Goal: Information Seeking & Learning: Check status

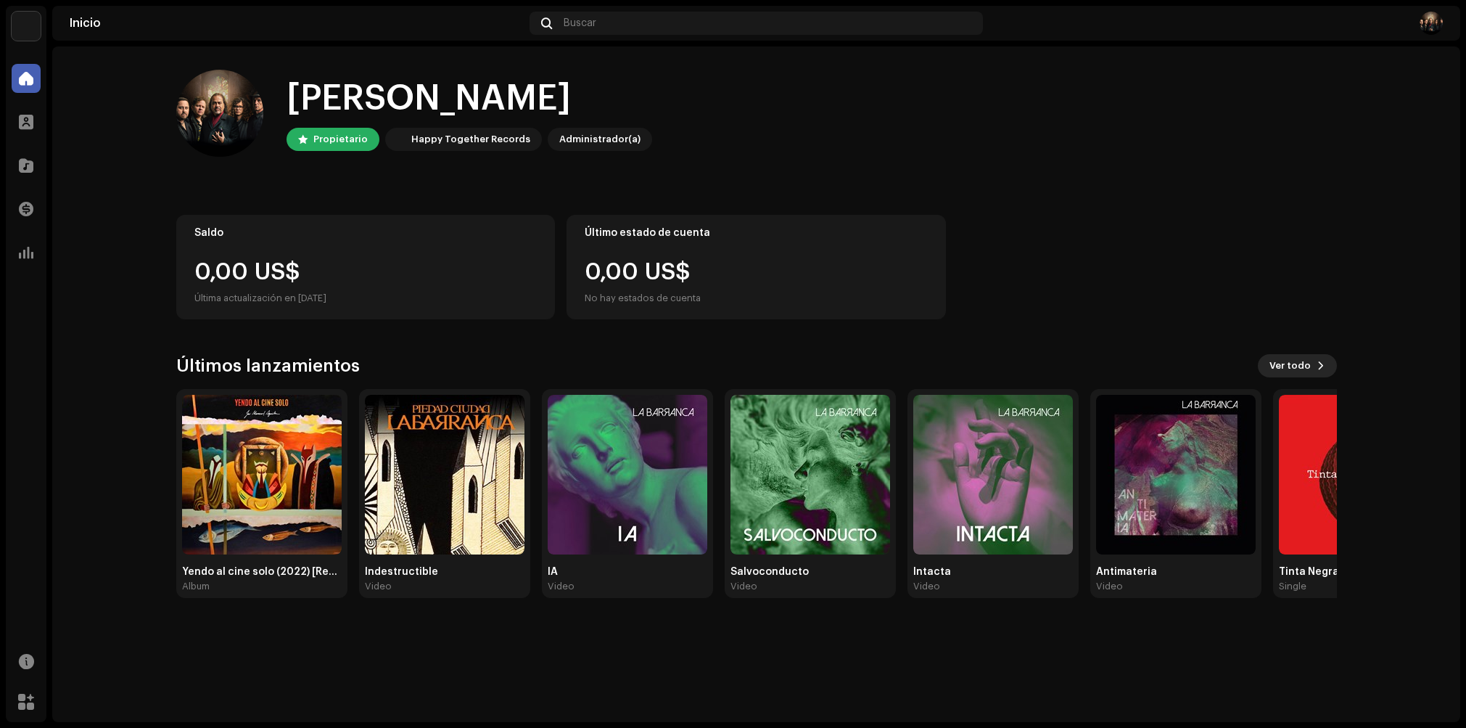
click at [1305, 367] on span "Ver todo" at bounding box center [1290, 365] width 41 height 29
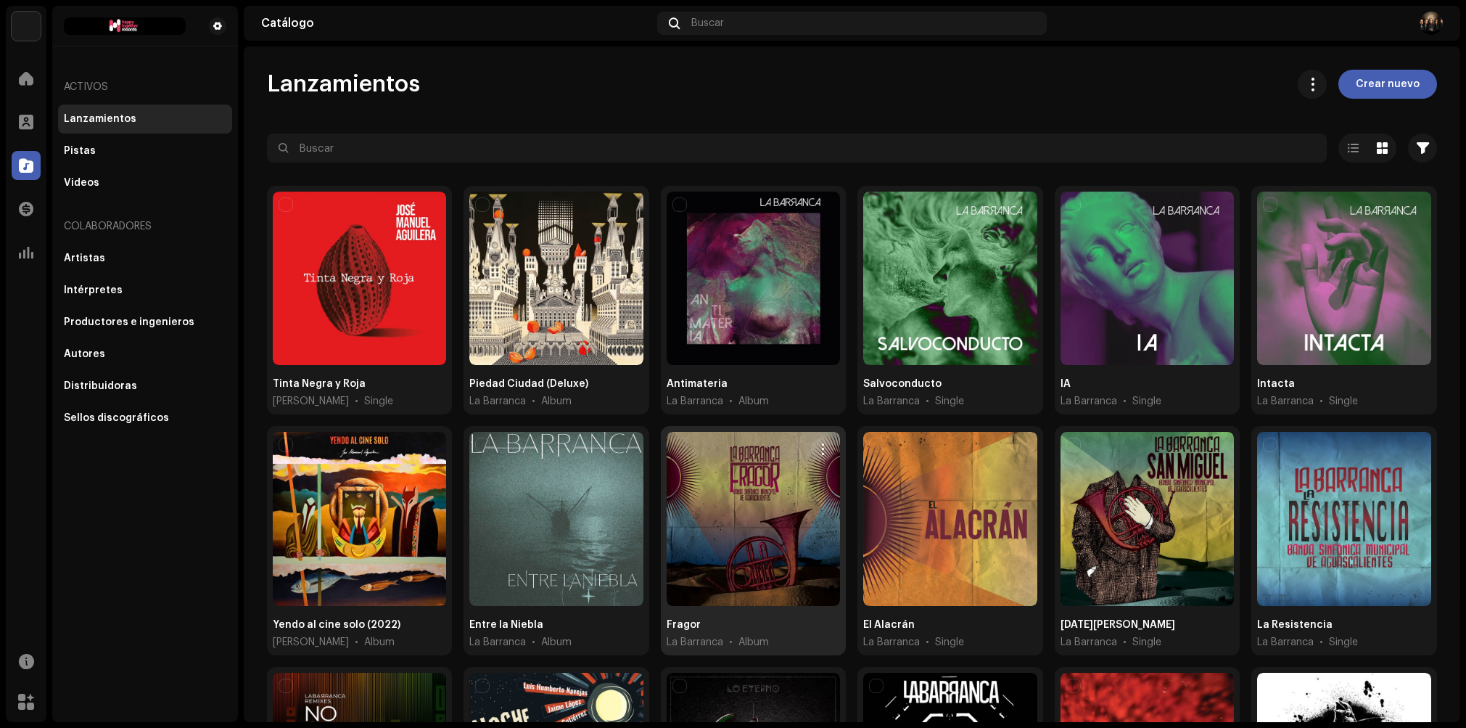
click at [743, 482] on div at bounding box center [753, 518] width 173 height 173
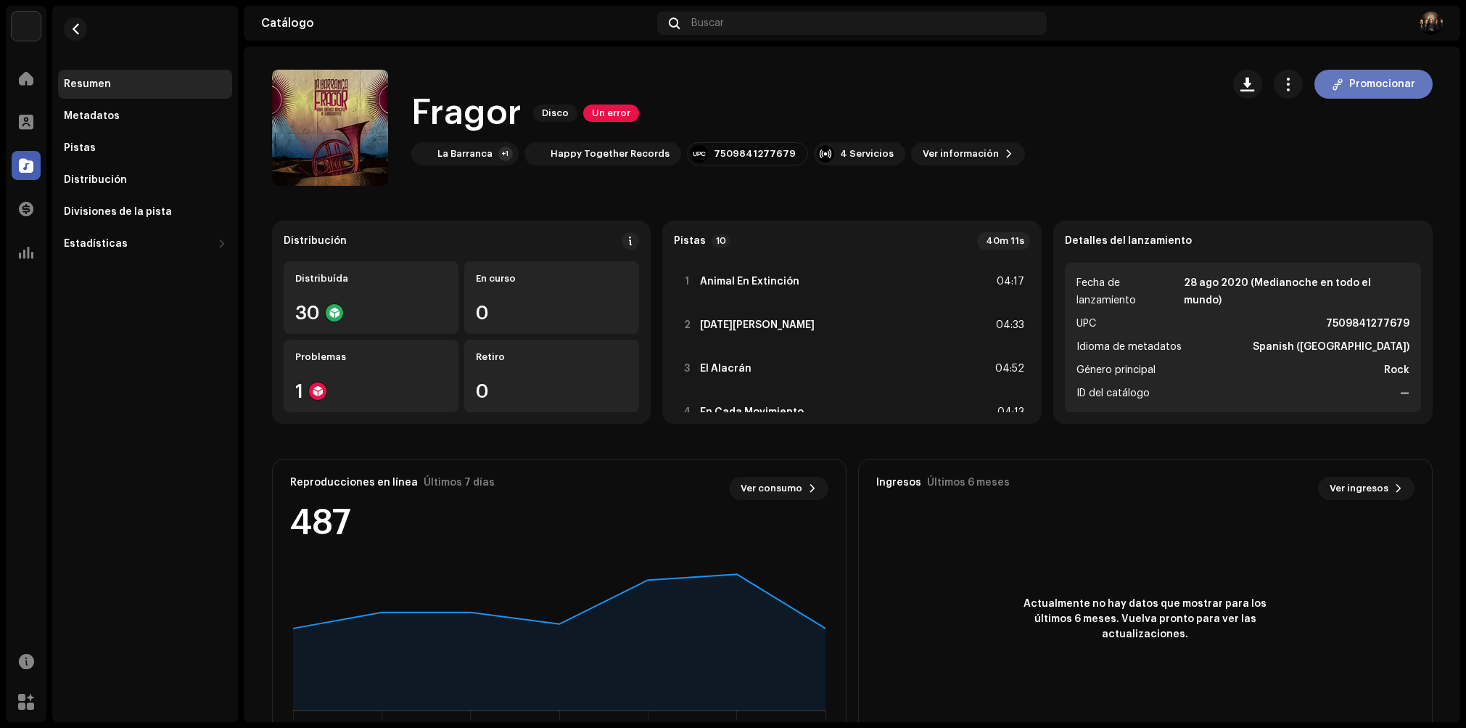
click at [1362, 91] on span "Promocionar" at bounding box center [1382, 84] width 66 height 29
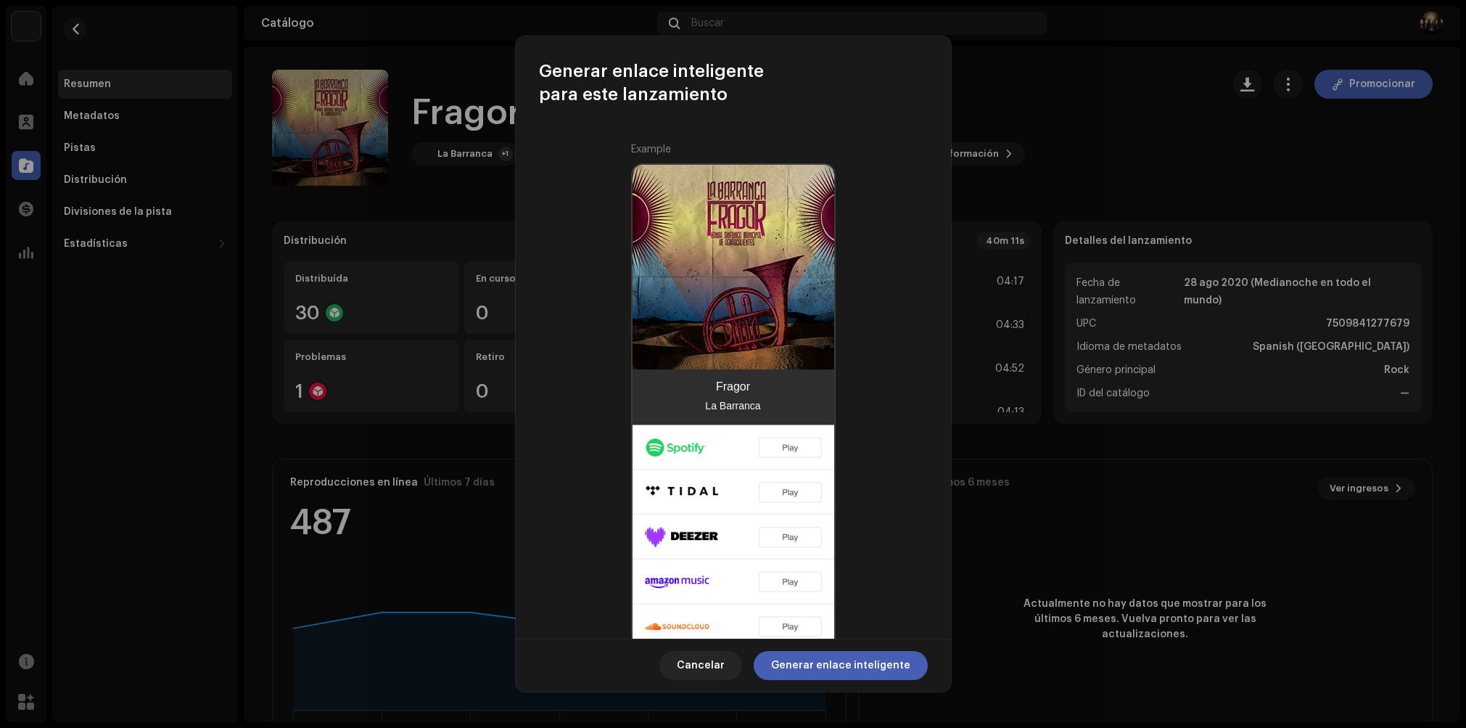
scroll to position [361, 0]
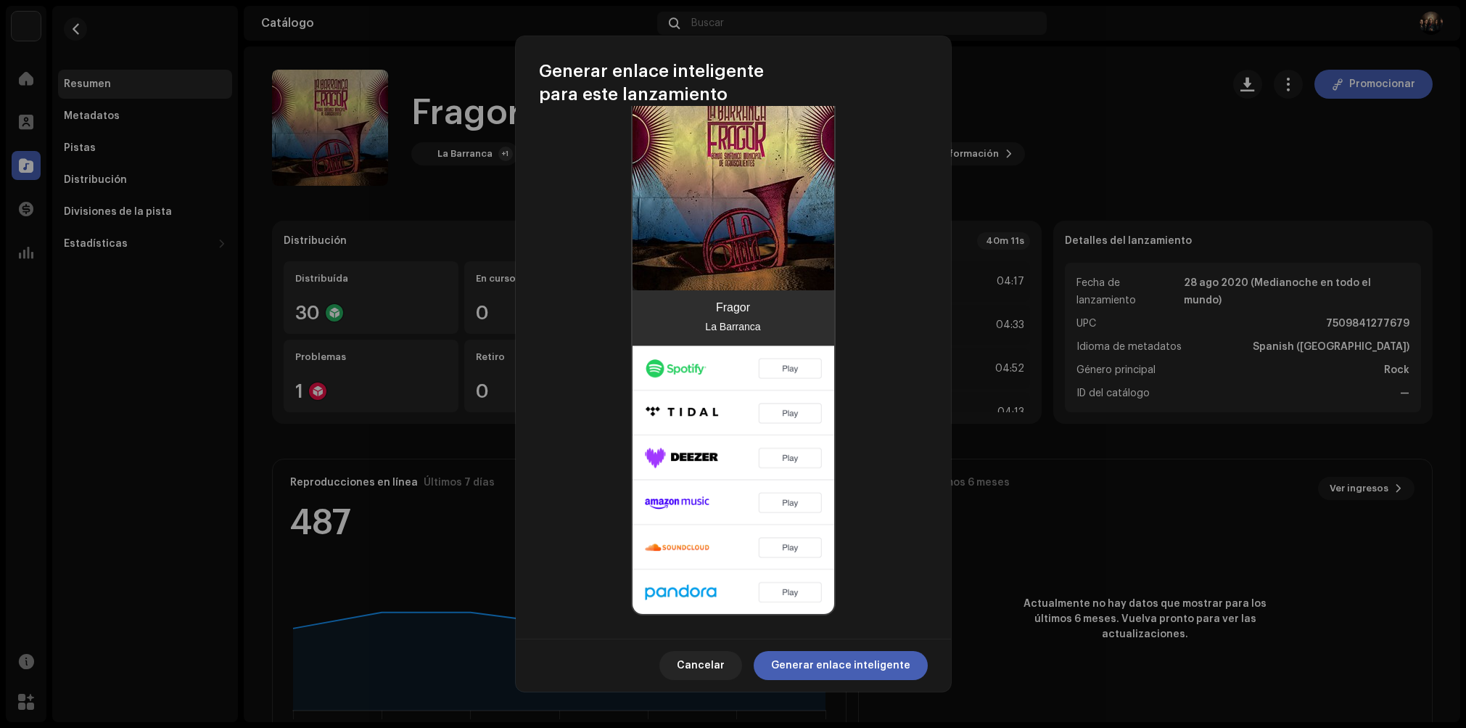
click at [724, 662] on span "Cancelar" at bounding box center [701, 665] width 48 height 29
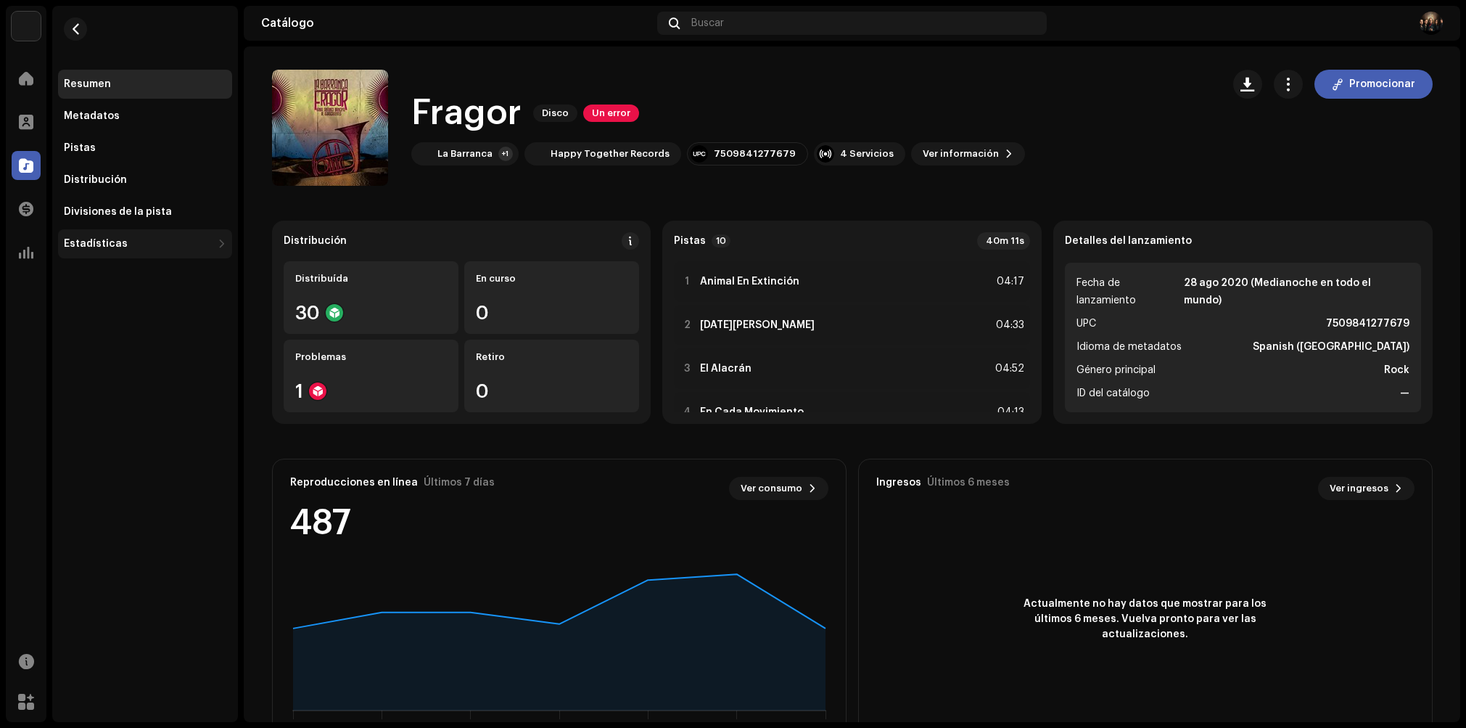
click at [89, 247] on div "Estadísticas" at bounding box center [96, 244] width 64 height 12
click at [30, 78] on span at bounding box center [26, 79] width 15 height 12
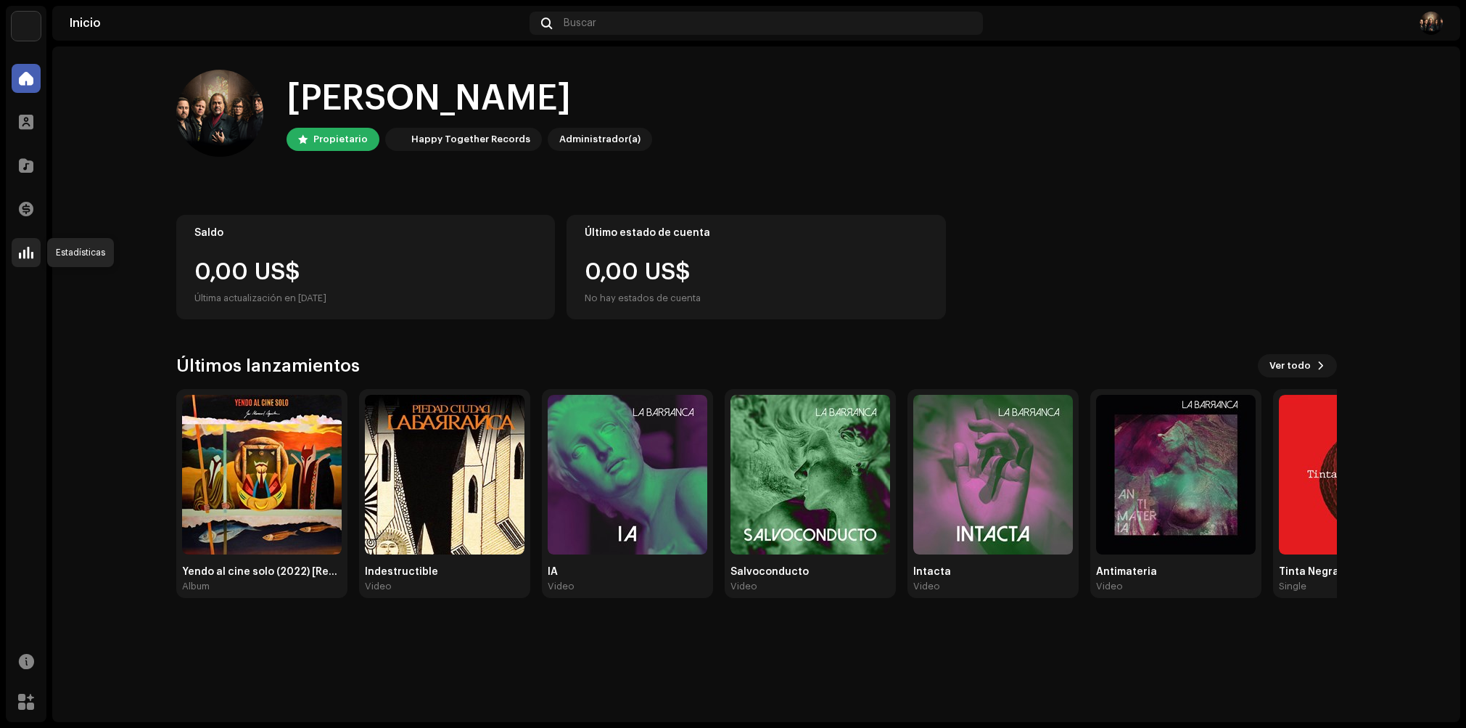
click at [32, 253] on span at bounding box center [26, 253] width 15 height 12
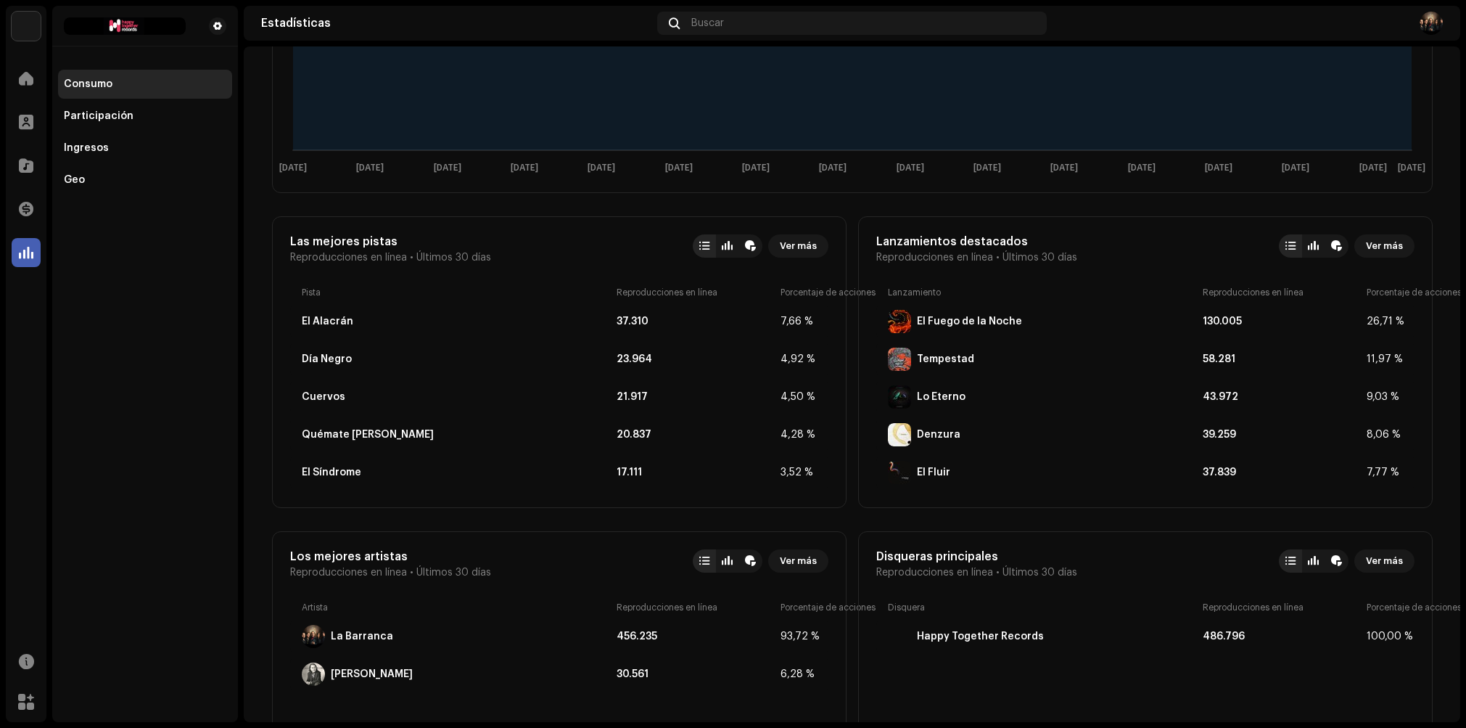
scroll to position [358, 0]
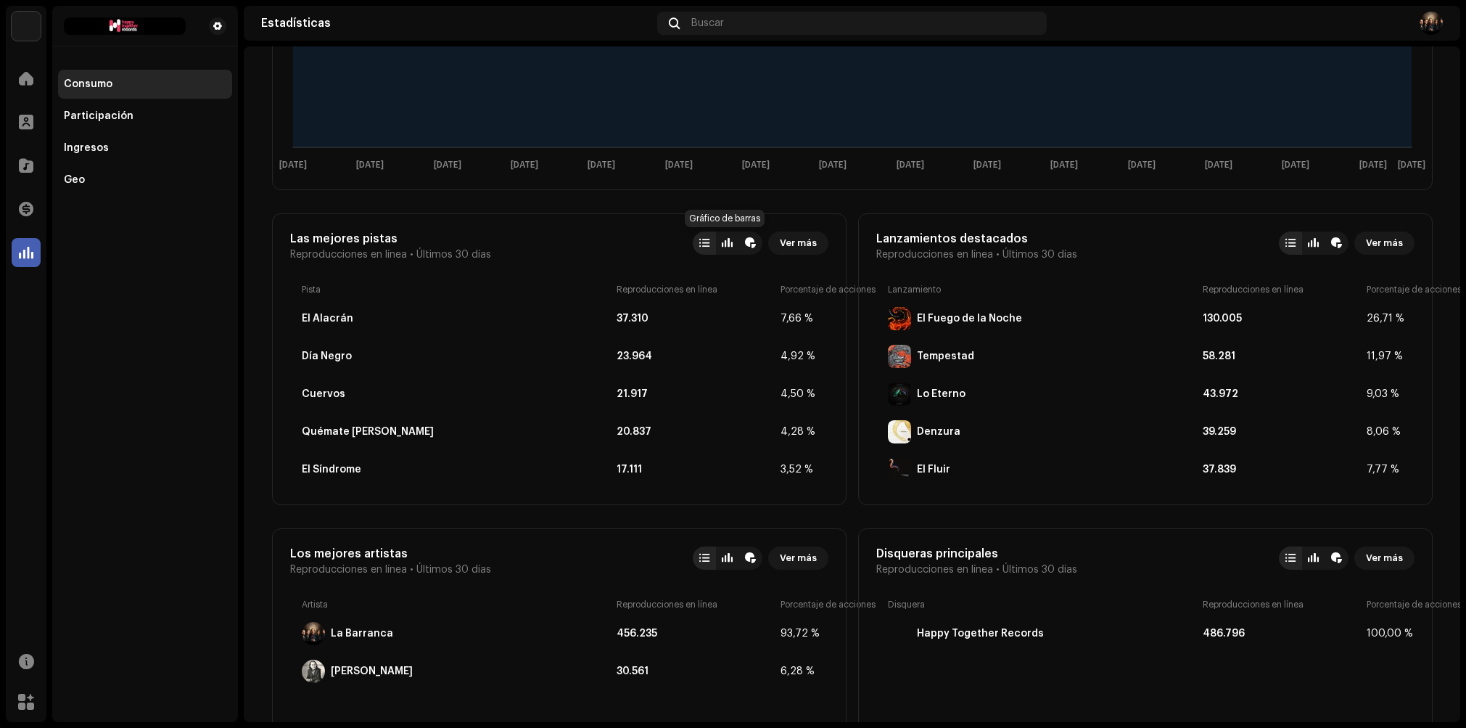
click at [731, 247] on div at bounding box center [727, 242] width 23 height 23
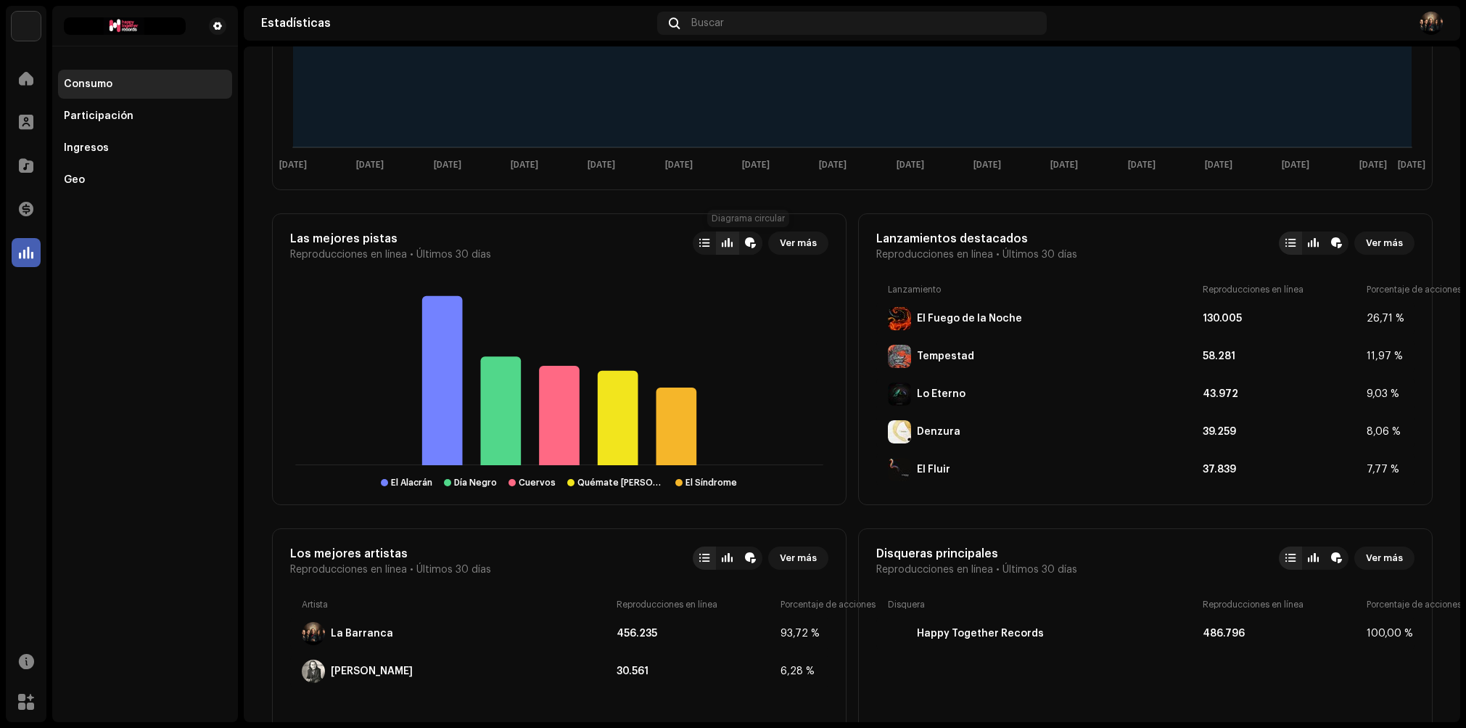
click at [745, 245] on div at bounding box center [750, 243] width 11 height 12
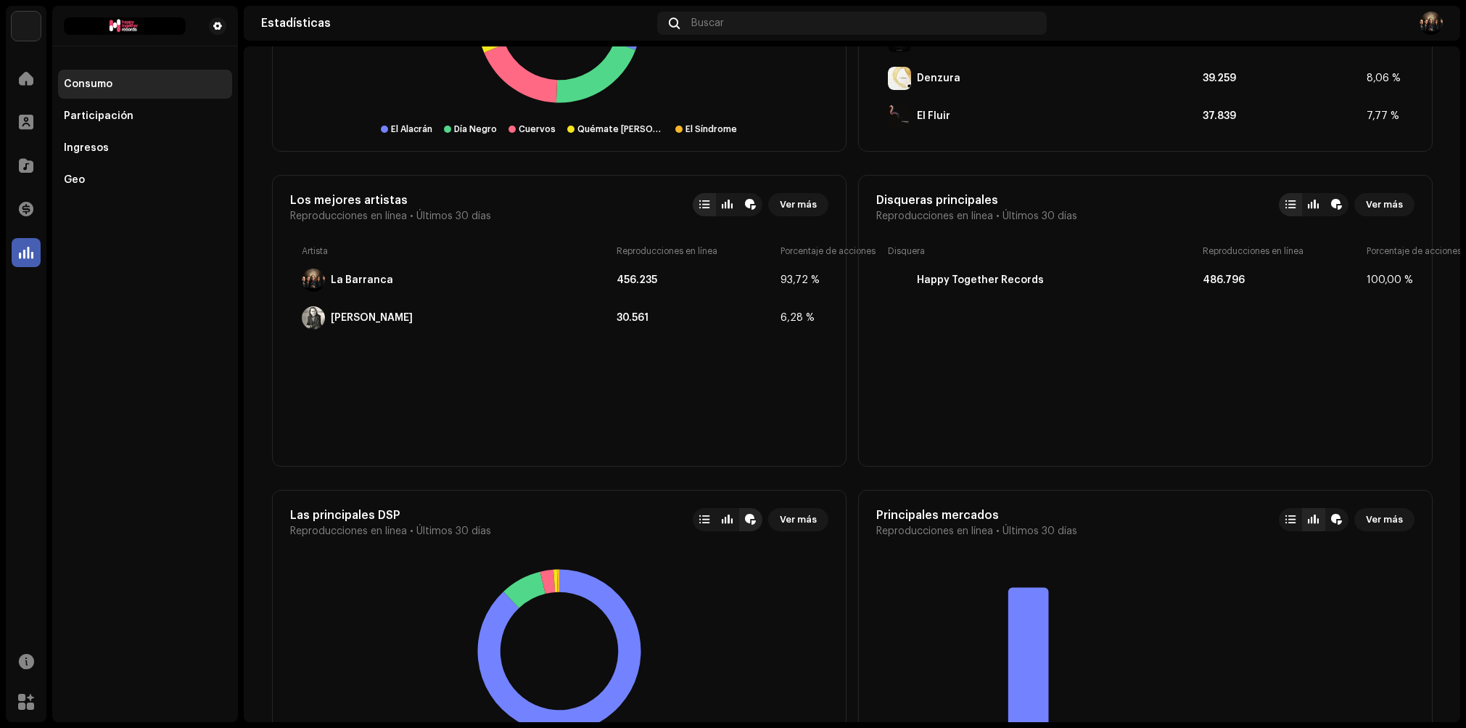
scroll to position [1043, 0]
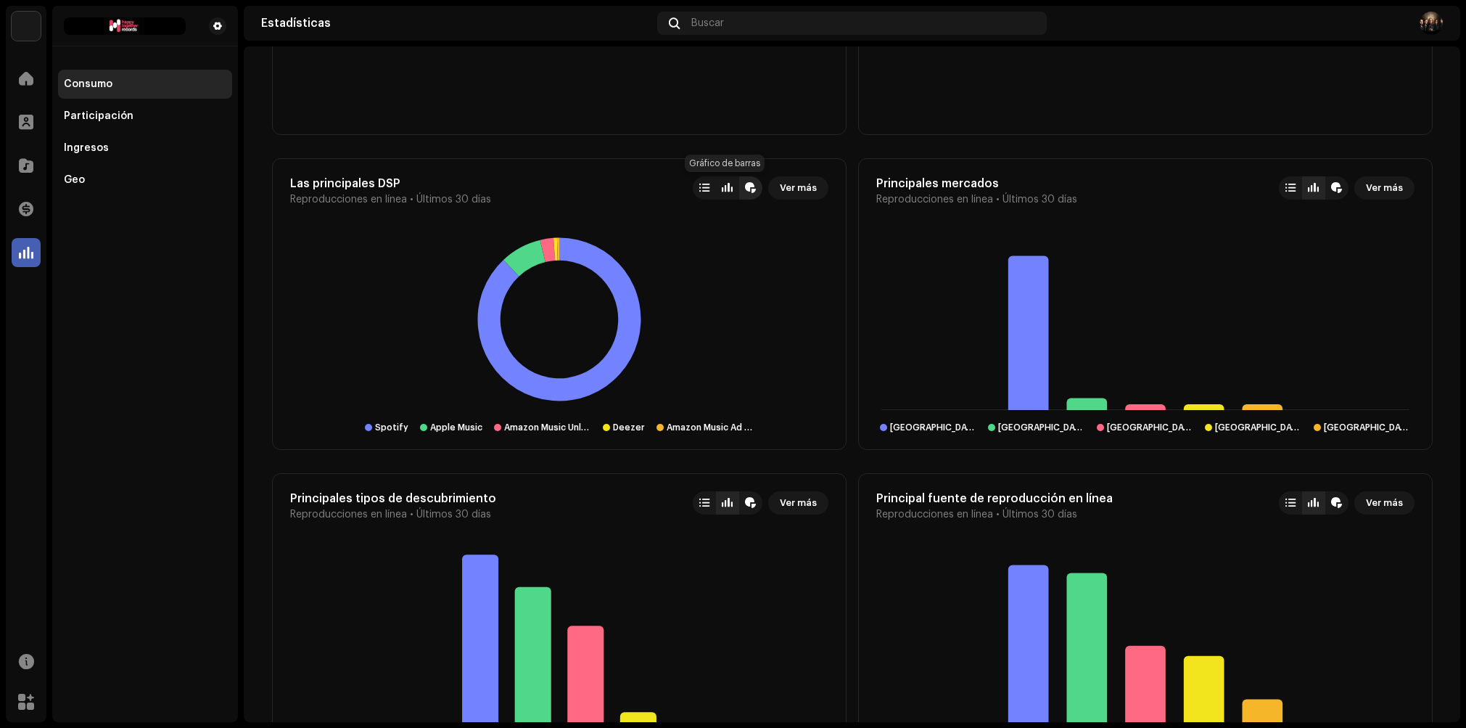
click at [726, 194] on div at bounding box center [727, 187] width 23 height 23
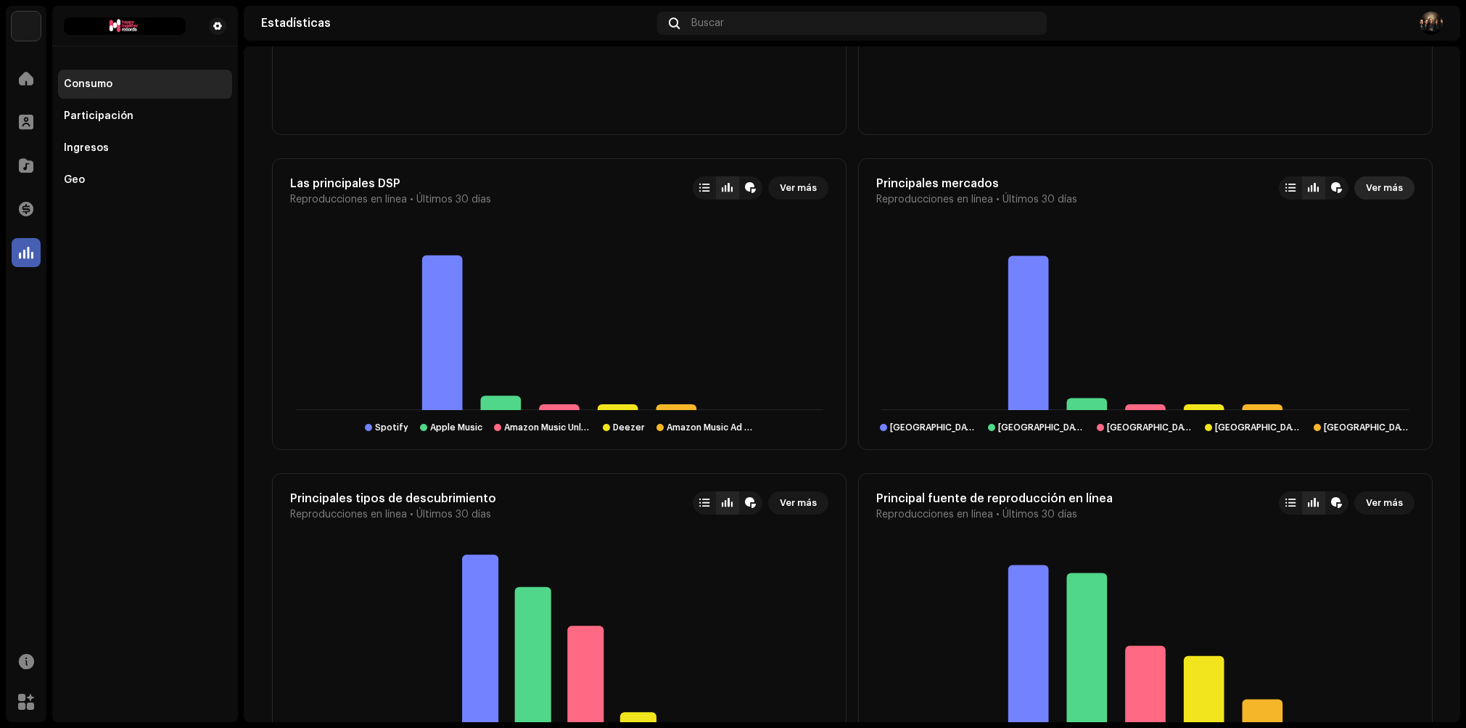
click at [1389, 186] on span "Ver más" at bounding box center [1384, 187] width 37 height 29
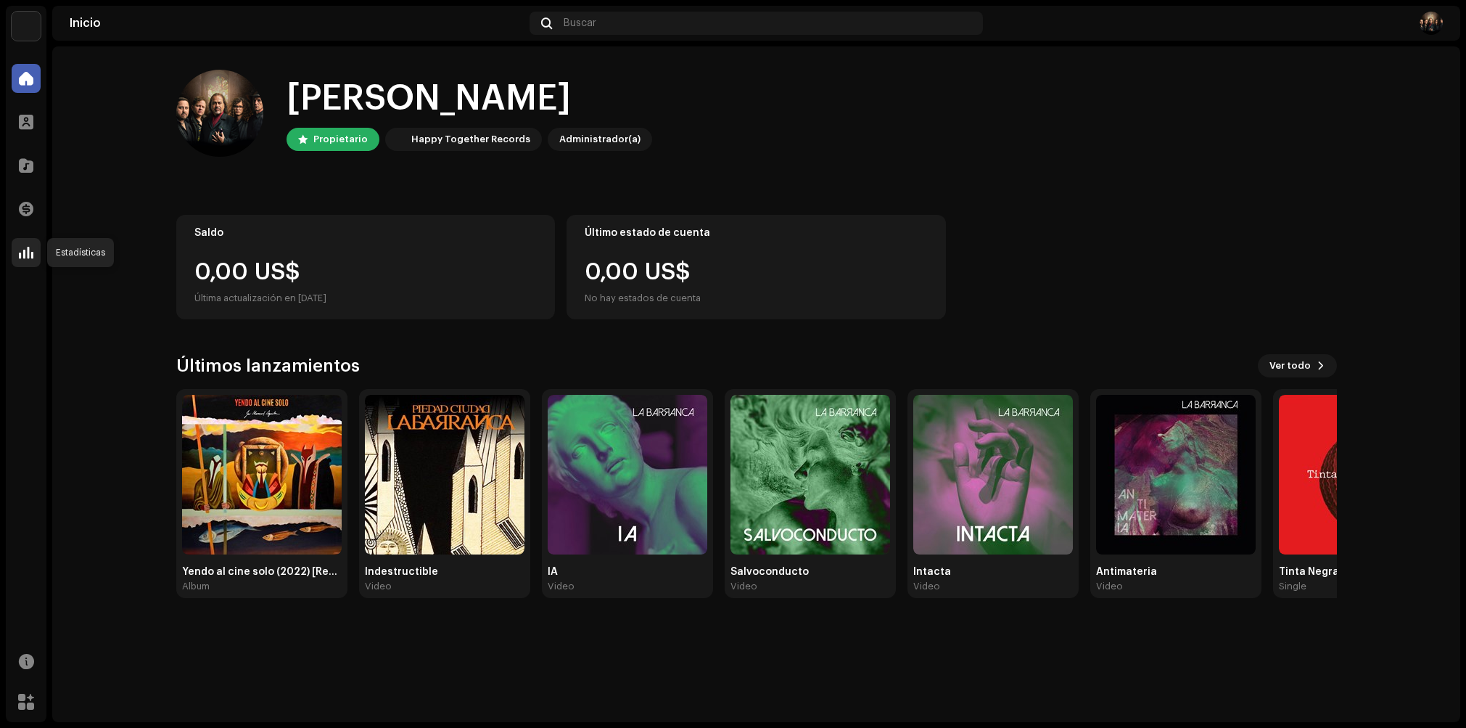
click at [26, 256] on span at bounding box center [26, 253] width 15 height 12
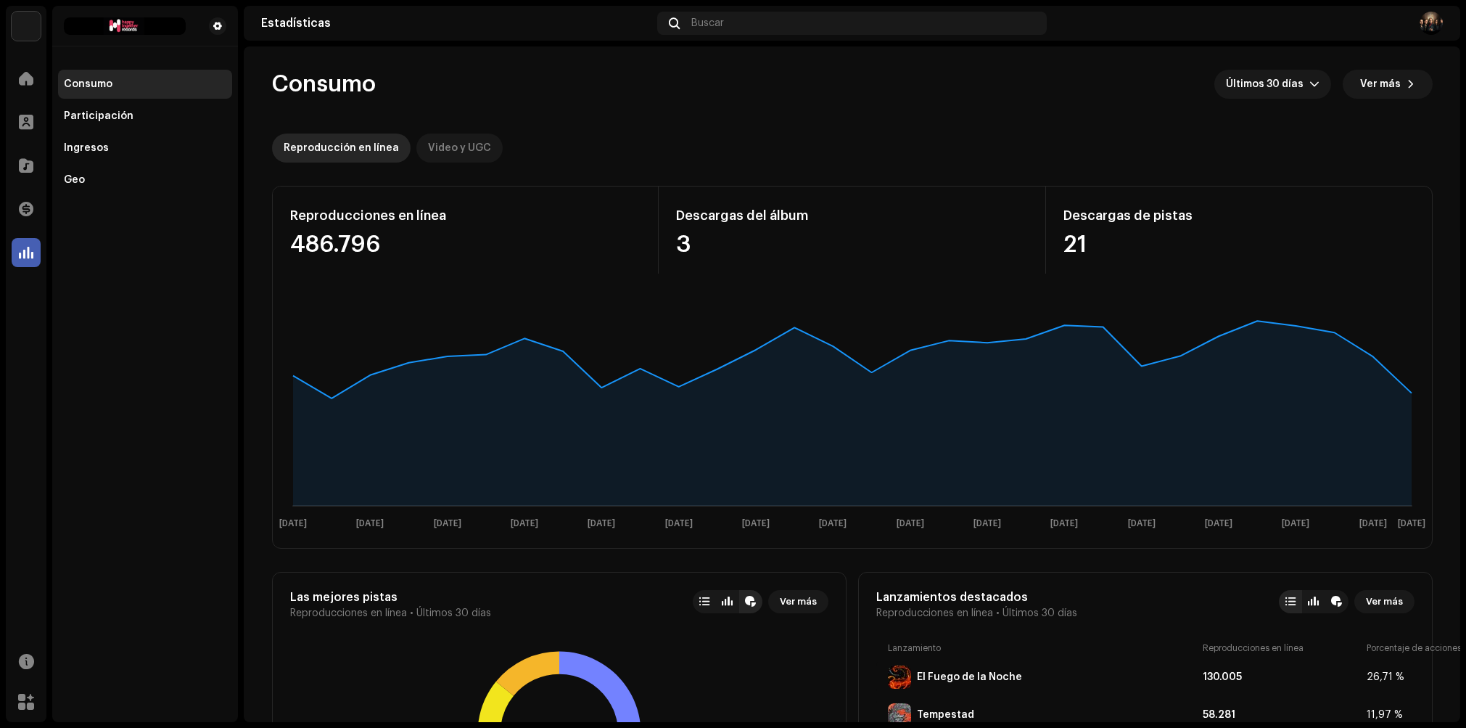
click at [444, 142] on div "Video y UGC" at bounding box center [459, 147] width 63 height 29
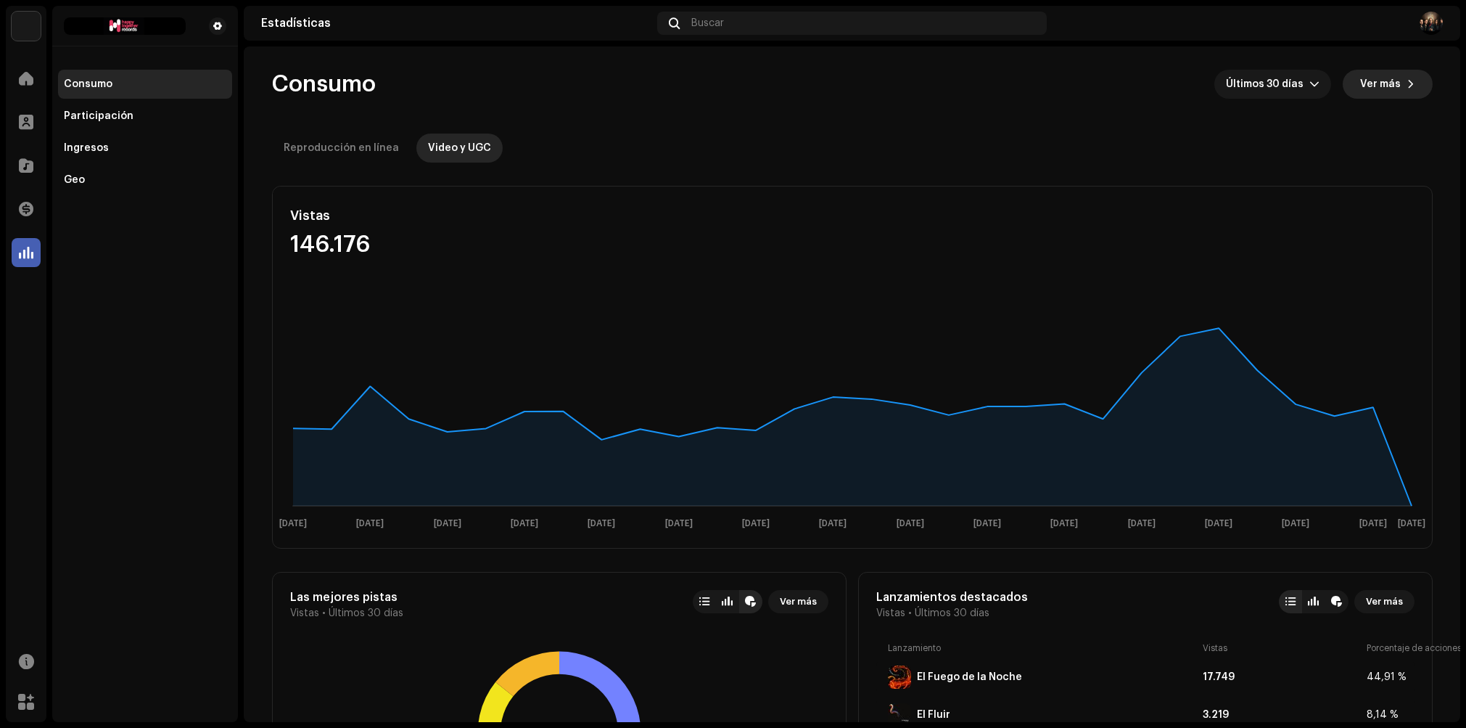
click at [1380, 81] on span "Ver más" at bounding box center [1380, 84] width 41 height 29
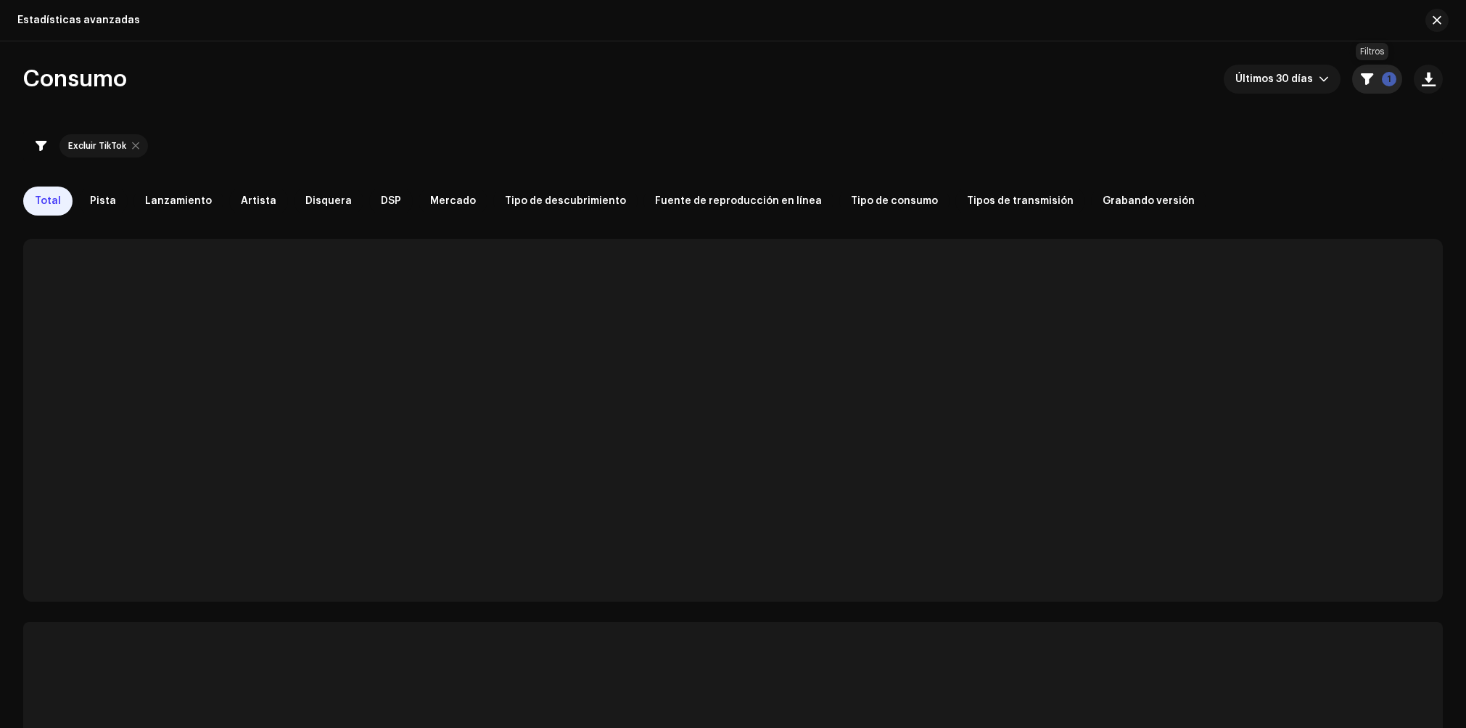
click at [1369, 71] on button "1" at bounding box center [1377, 79] width 50 height 29
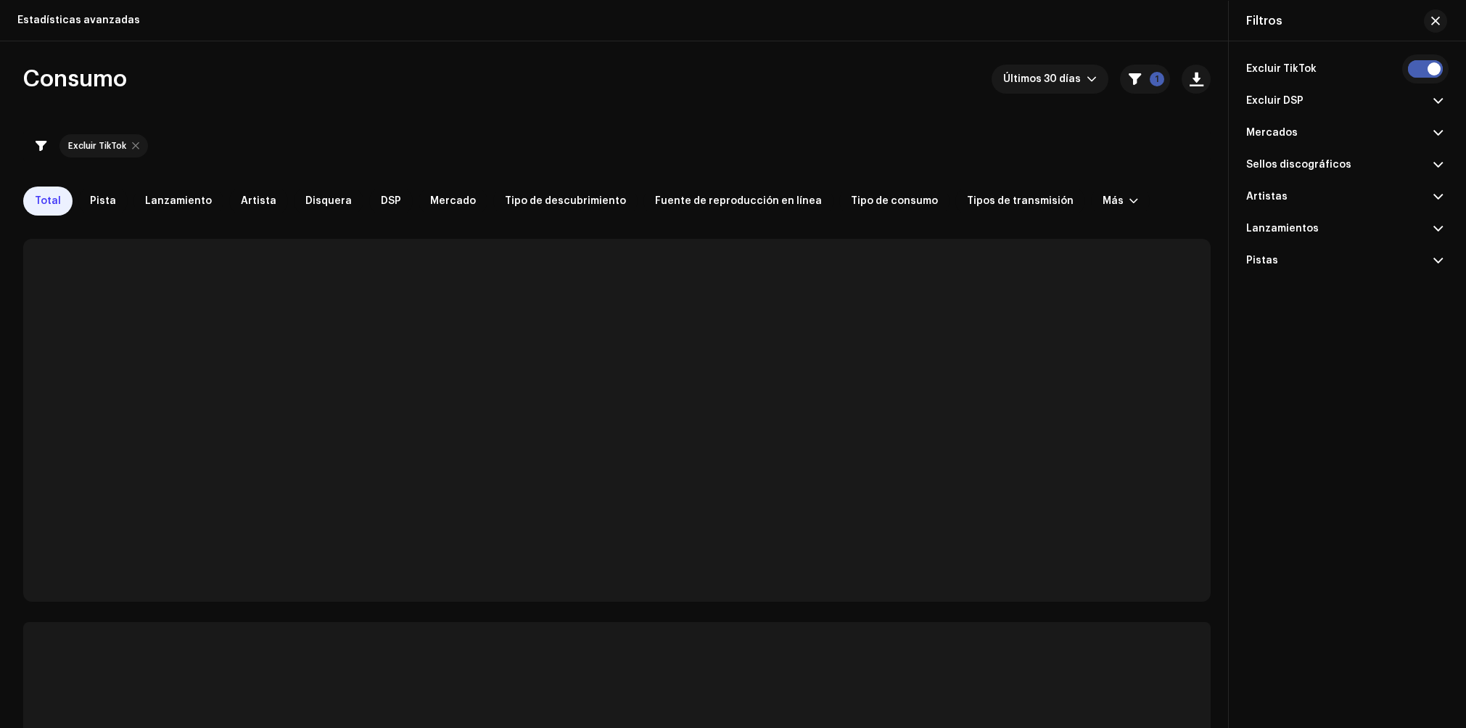
click at [1408, 72] on div "Excluir TikTok" at bounding box center [1344, 69] width 197 height 32
click at [1426, 68] on input "checkbox" at bounding box center [1425, 68] width 35 height 17
checkbox input "false"
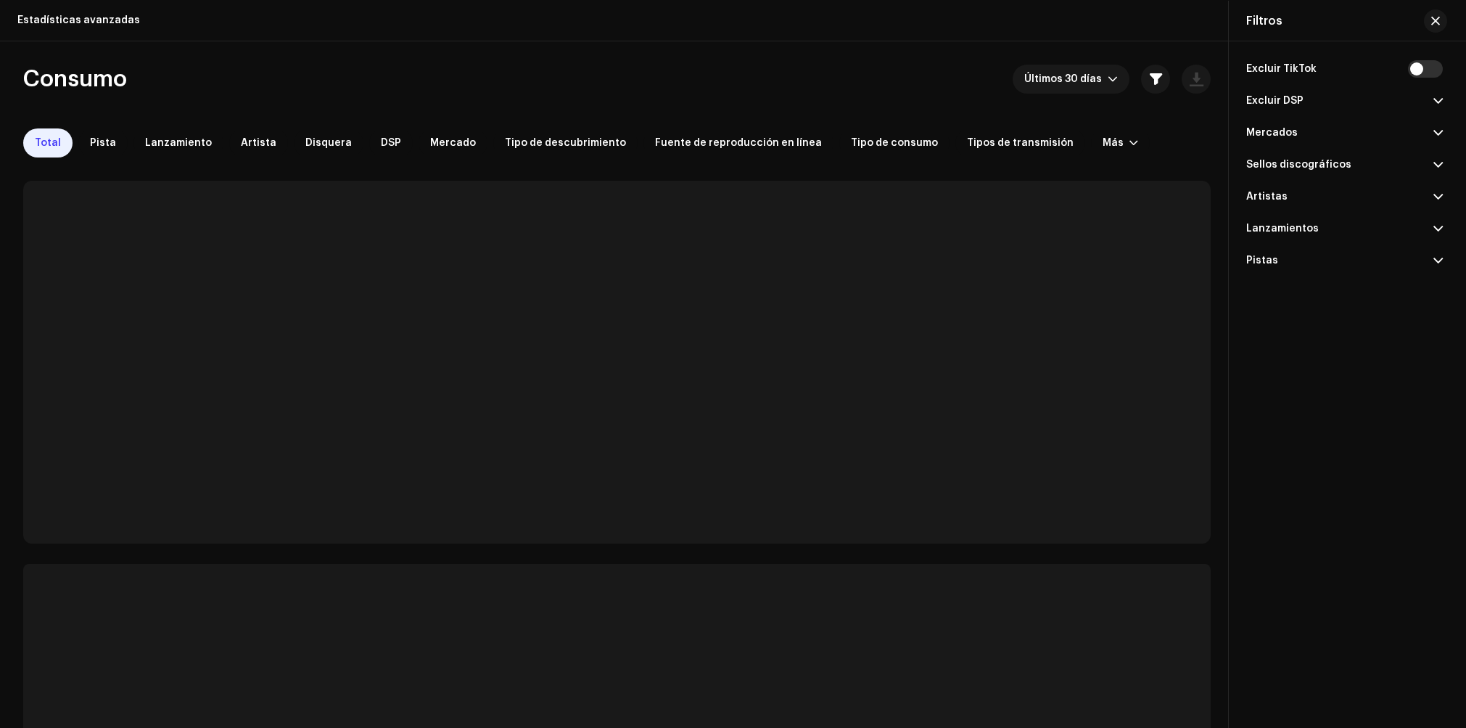
click at [1436, 102] on span at bounding box center [1438, 101] width 9 height 12
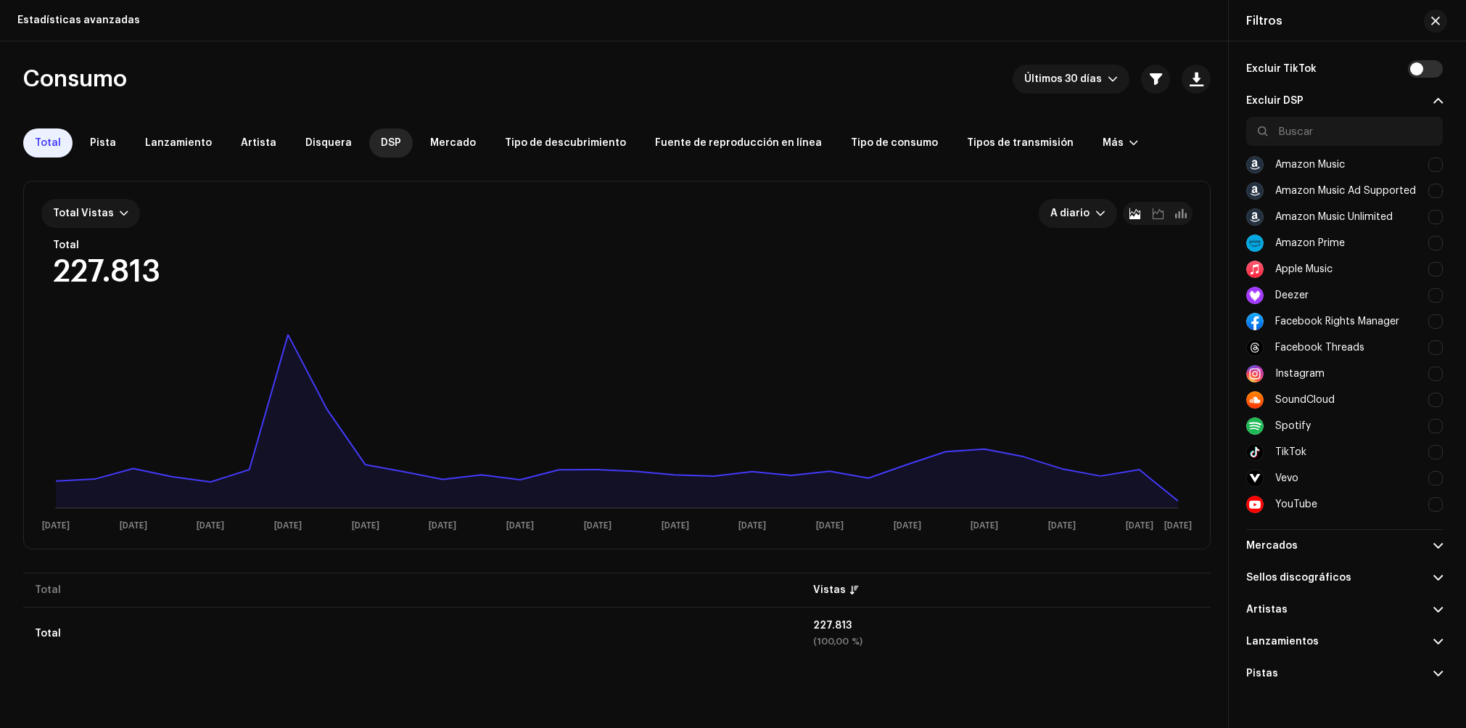
click at [381, 142] on span "DSP" at bounding box center [391, 143] width 20 height 12
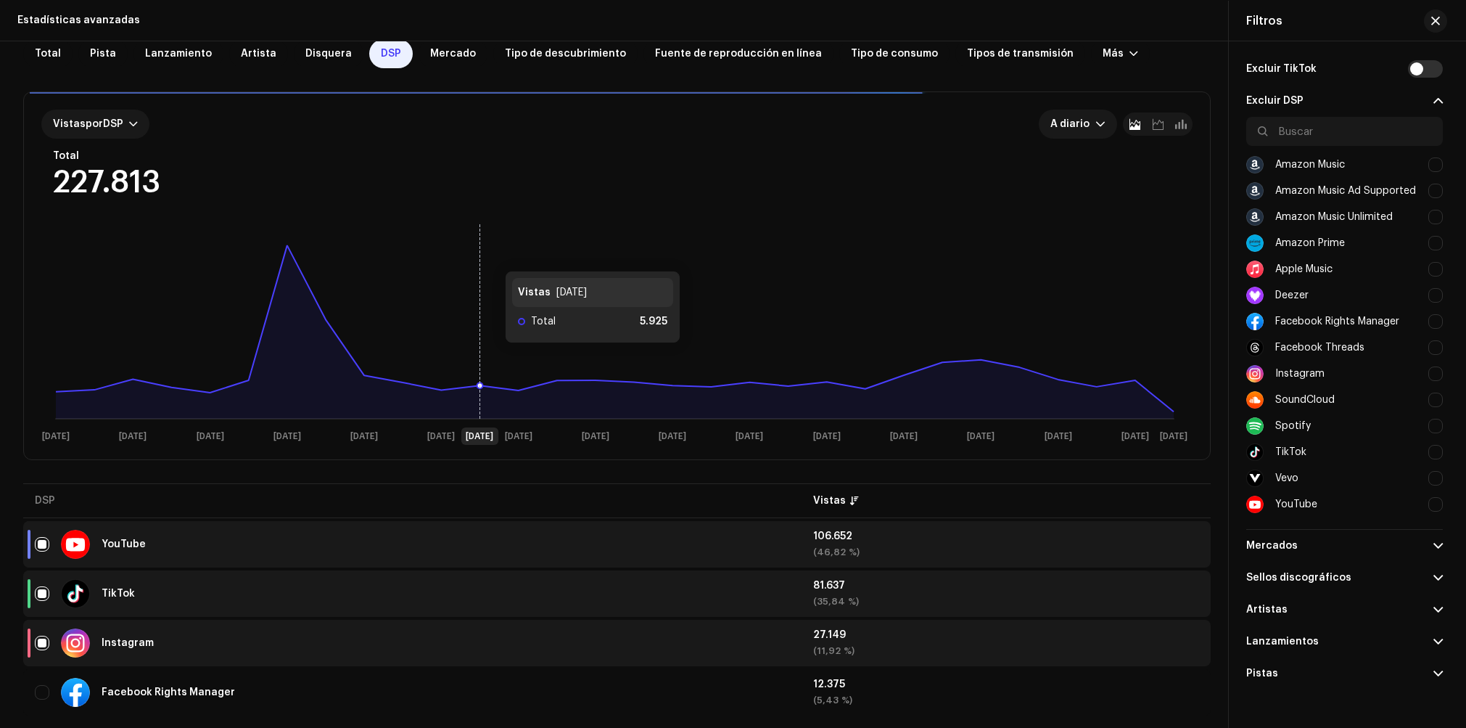
scroll to position [103, 0]
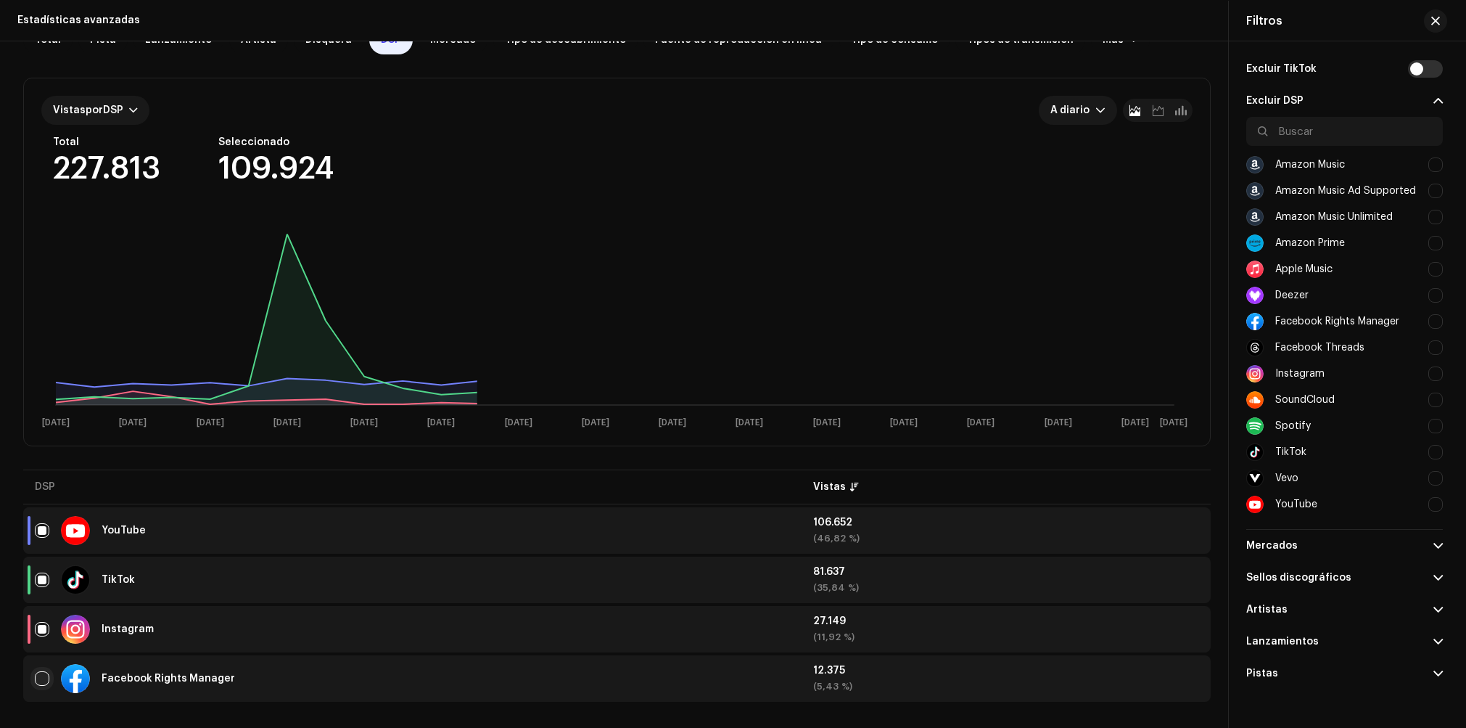
click at [38, 680] on input "checkbox" at bounding box center [42, 678] width 15 height 15
checkbox input "true"
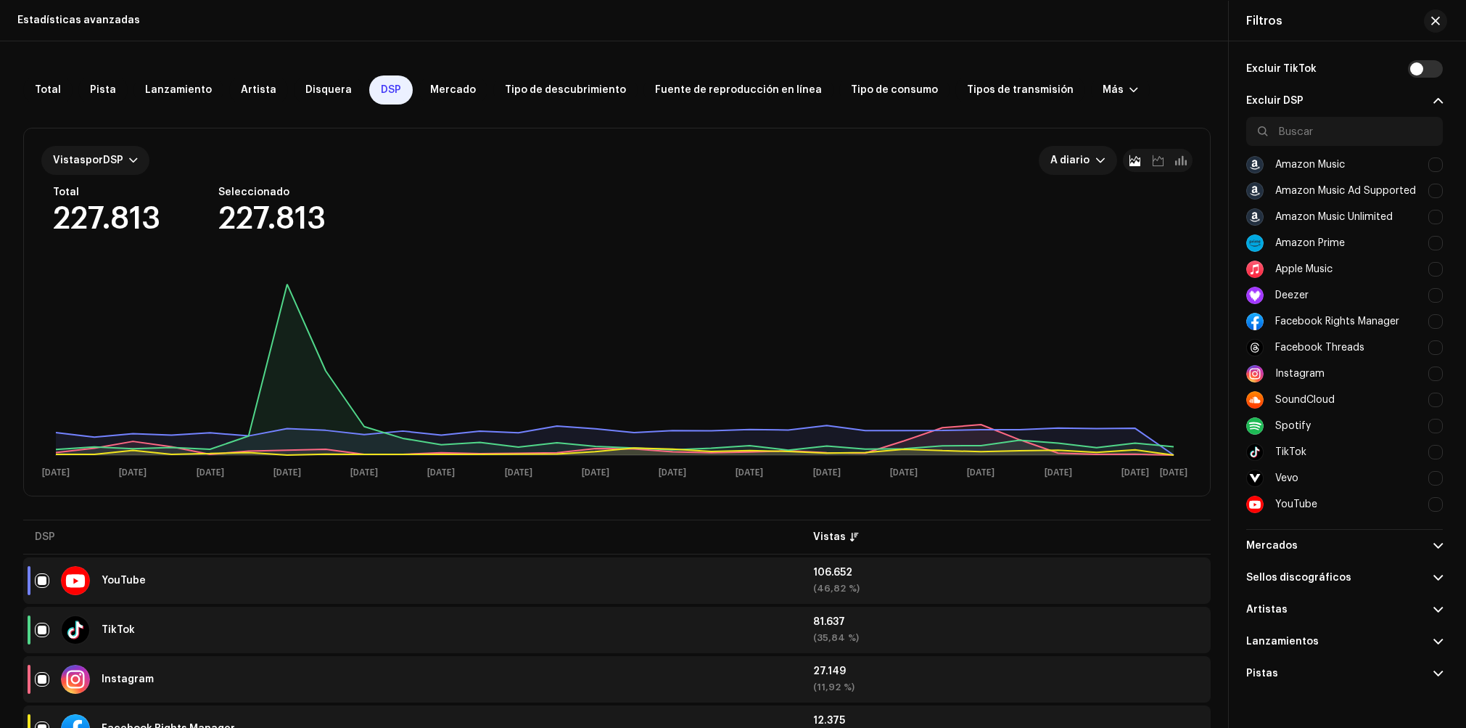
scroll to position [83, 0]
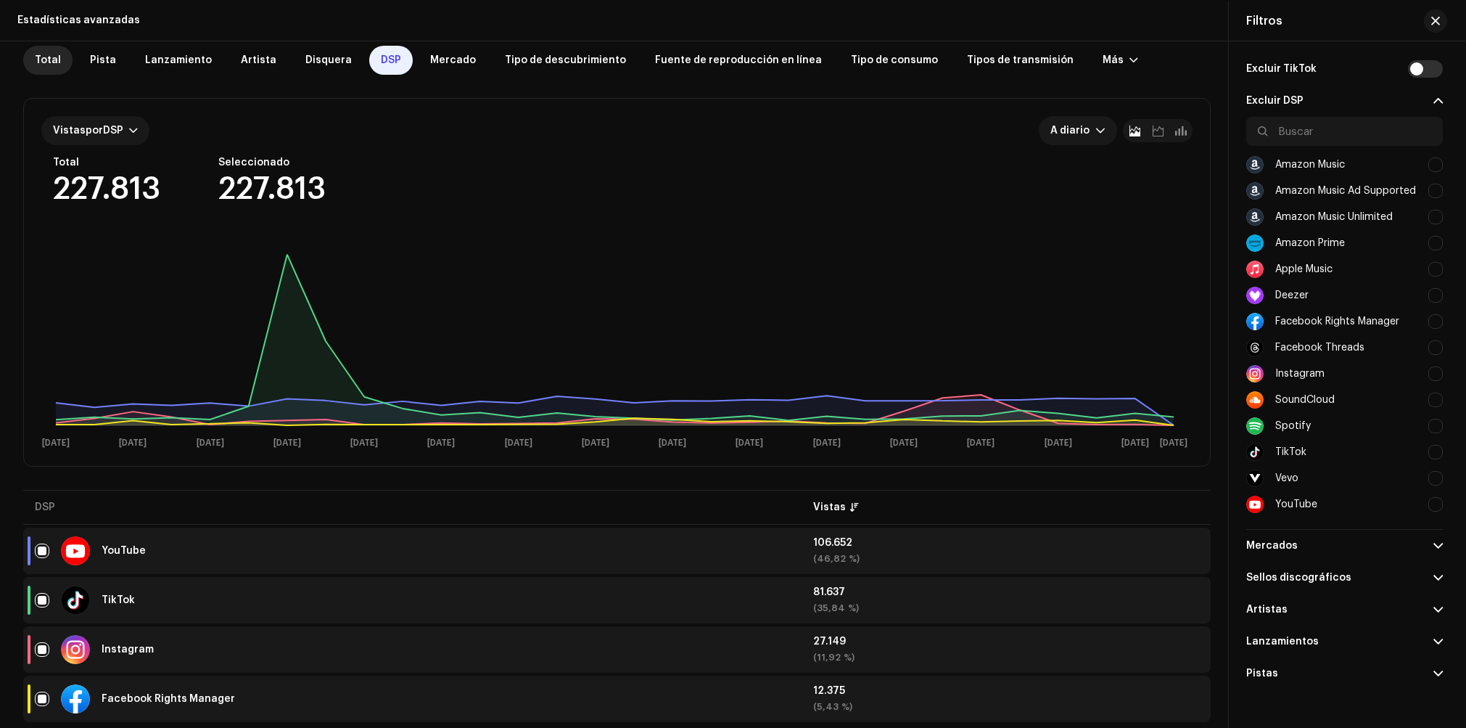
click at [57, 66] on div "Total" at bounding box center [47, 60] width 49 height 29
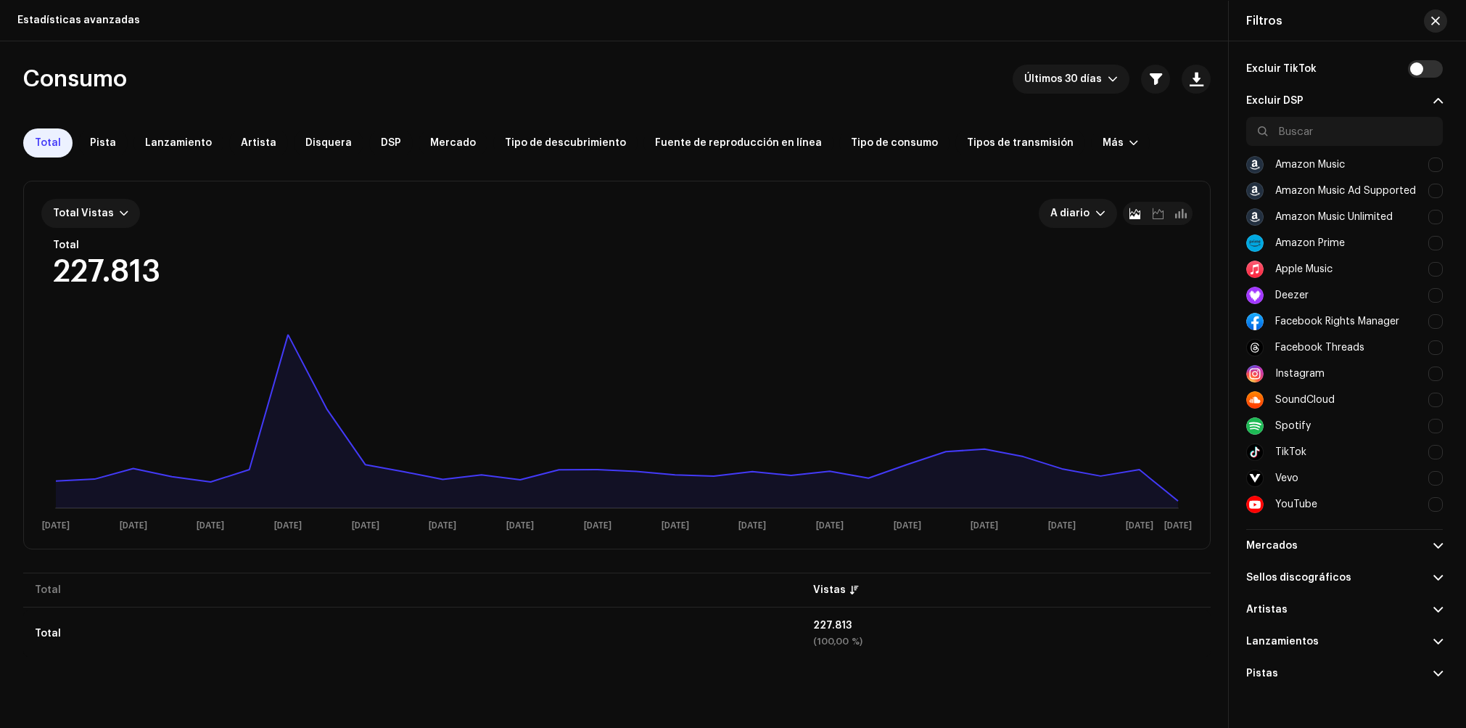
click at [1430, 23] on button "button" at bounding box center [1435, 20] width 23 height 23
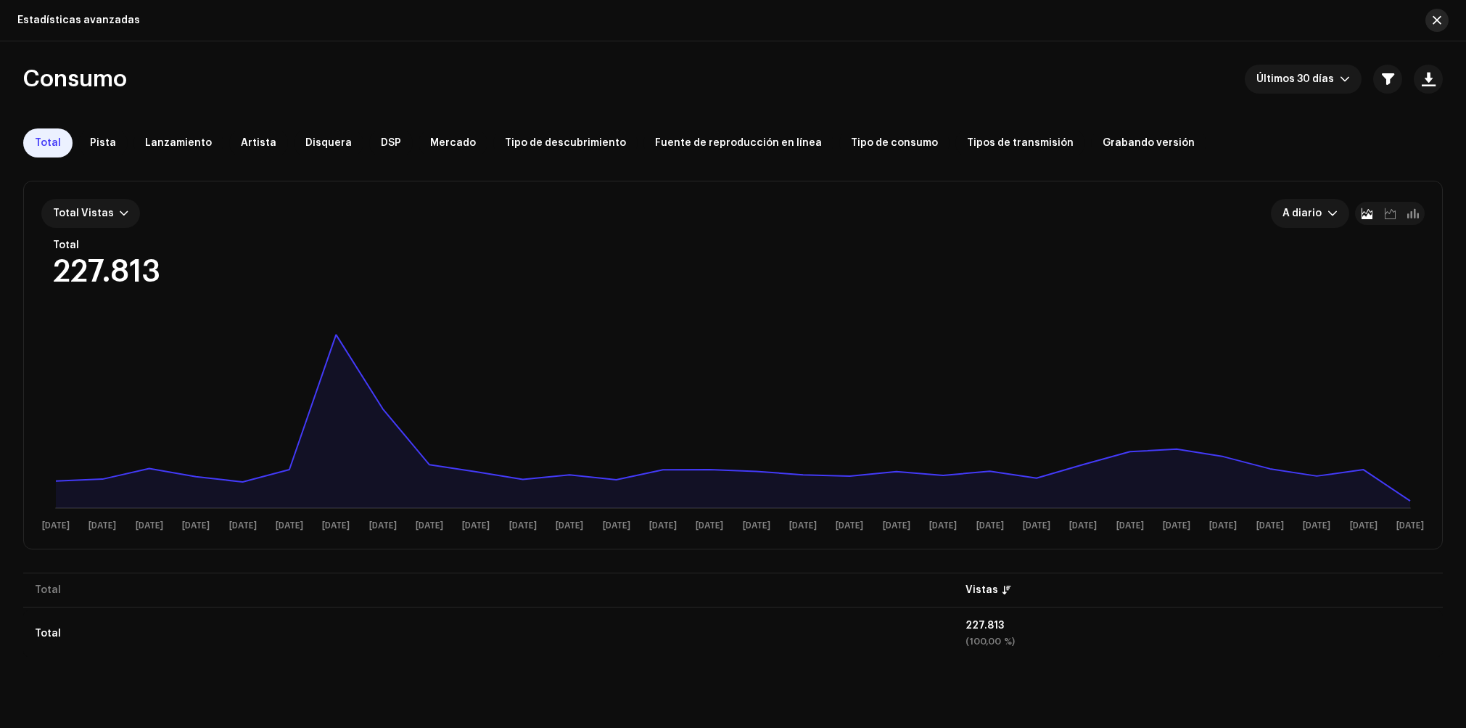
click at [1440, 24] on span "button" at bounding box center [1437, 21] width 9 height 12
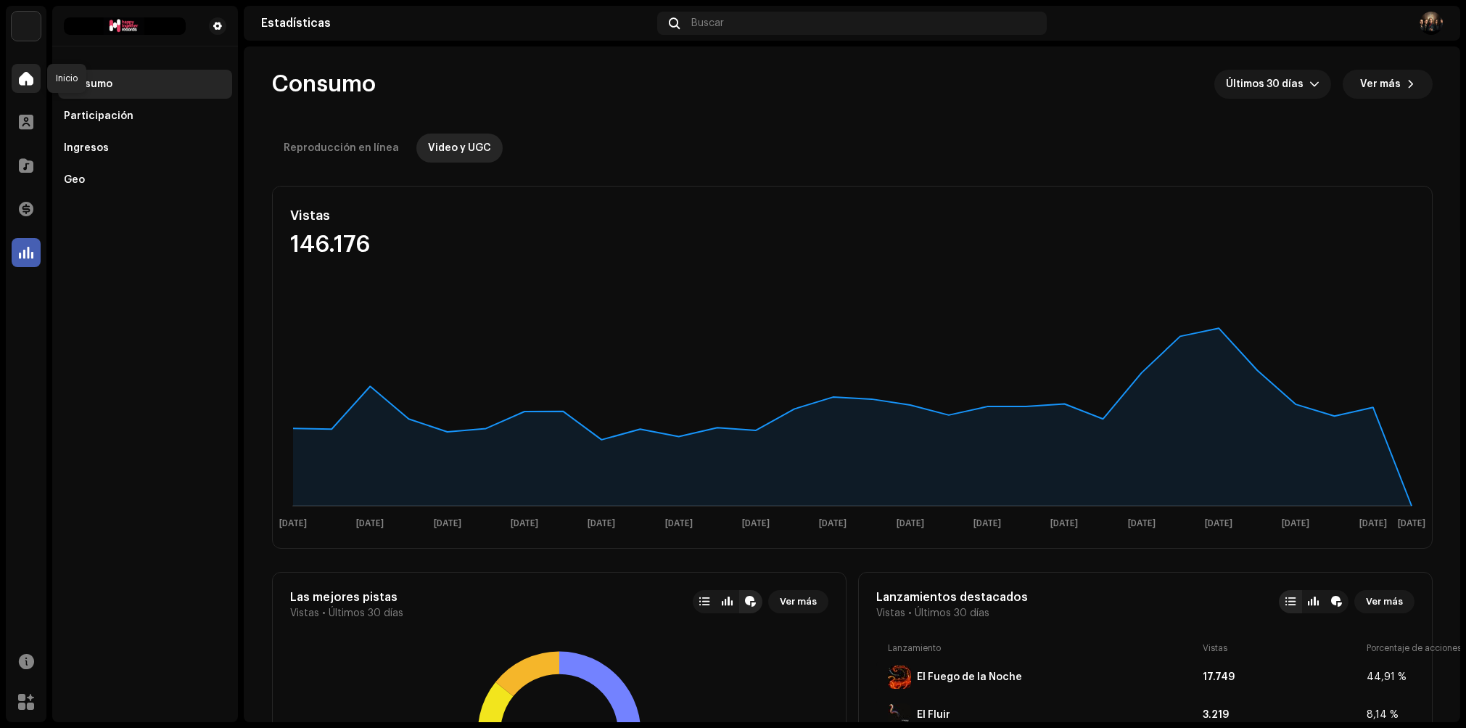
click at [28, 83] on span at bounding box center [26, 79] width 15 height 12
